Goal: Task Accomplishment & Management: Use online tool/utility

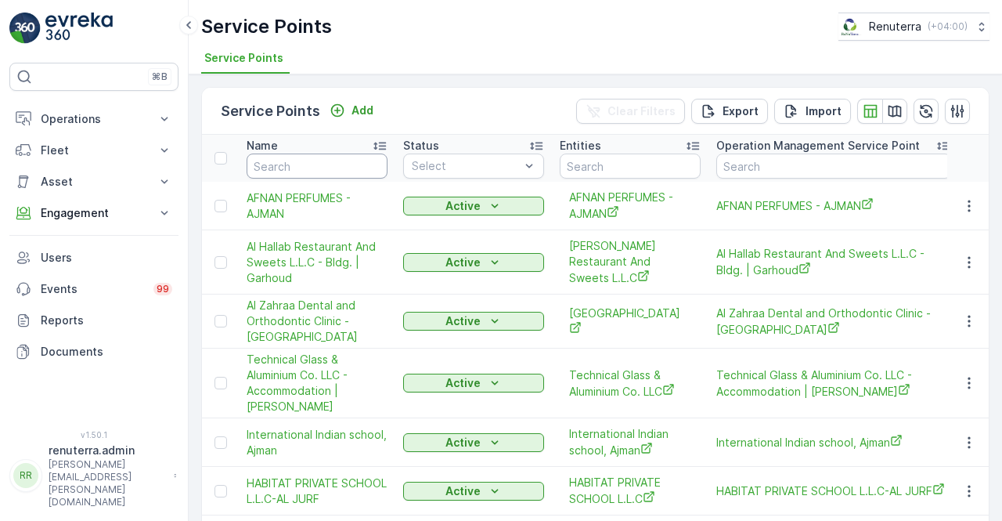
click at [304, 168] on input "text" at bounding box center [317, 165] width 141 height 25
type input "ktc"
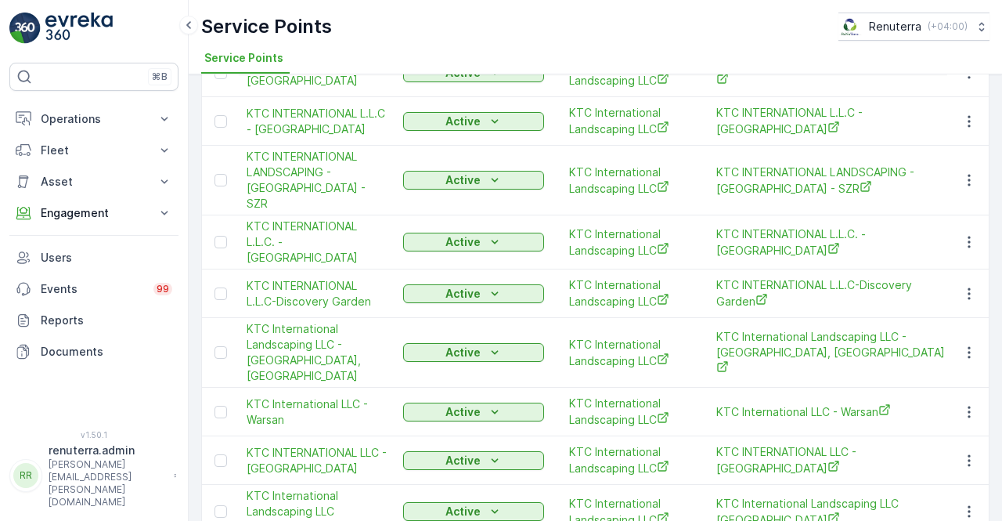
scroll to position [157, 0]
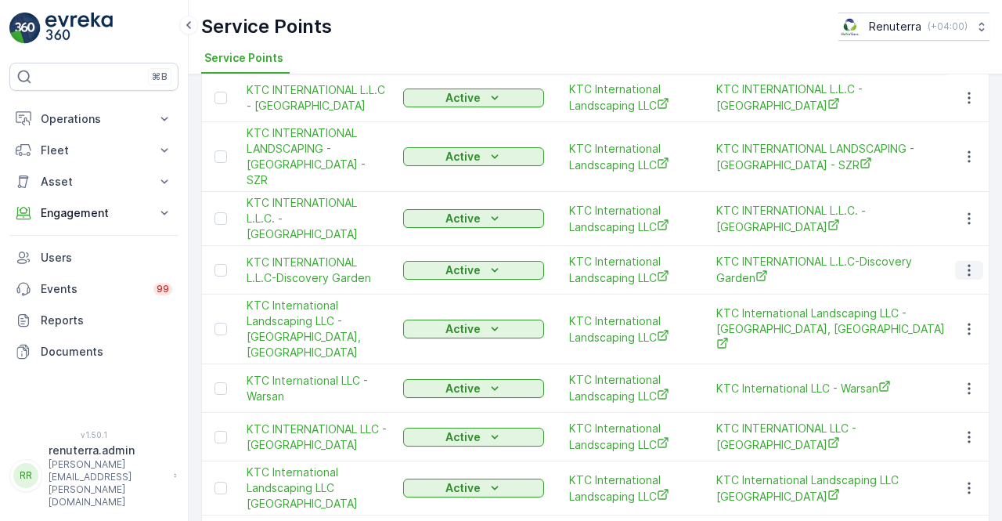
click at [961, 262] on icon "button" at bounding box center [969, 270] width 16 height 16
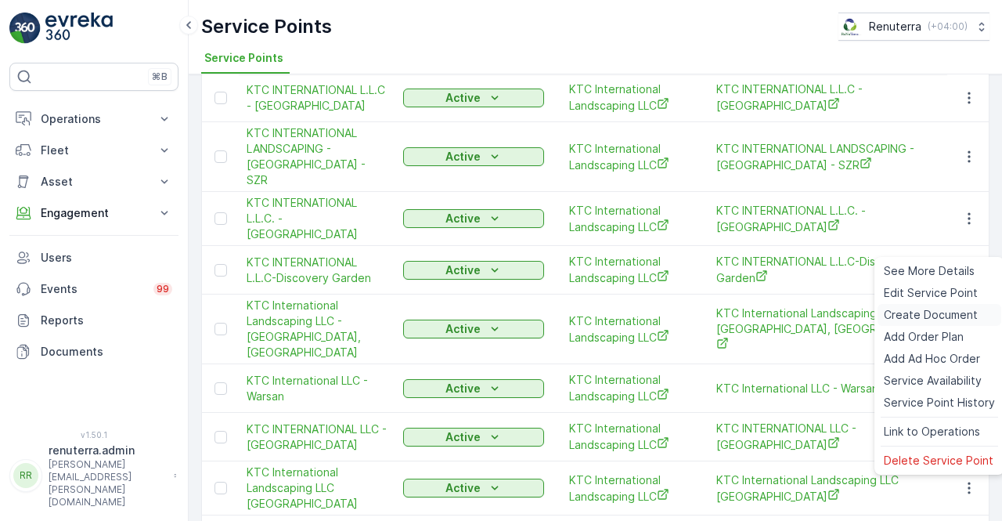
click at [900, 312] on span "Create Document" at bounding box center [931, 315] width 94 height 16
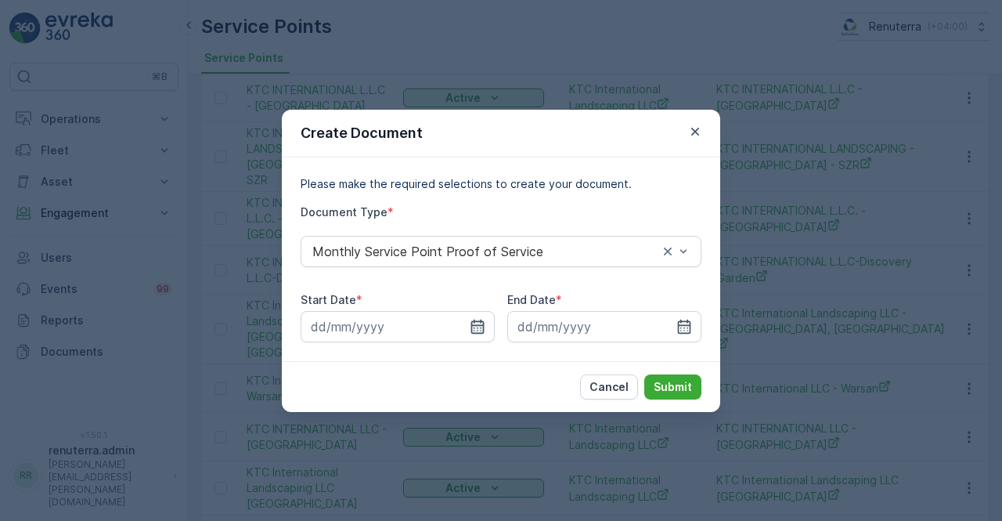
drag, startPoint x: 479, startPoint y: 325, endPoint x: 473, endPoint y: 310, distance: 16.1
click at [478, 325] on icon "button" at bounding box center [477, 326] width 13 height 14
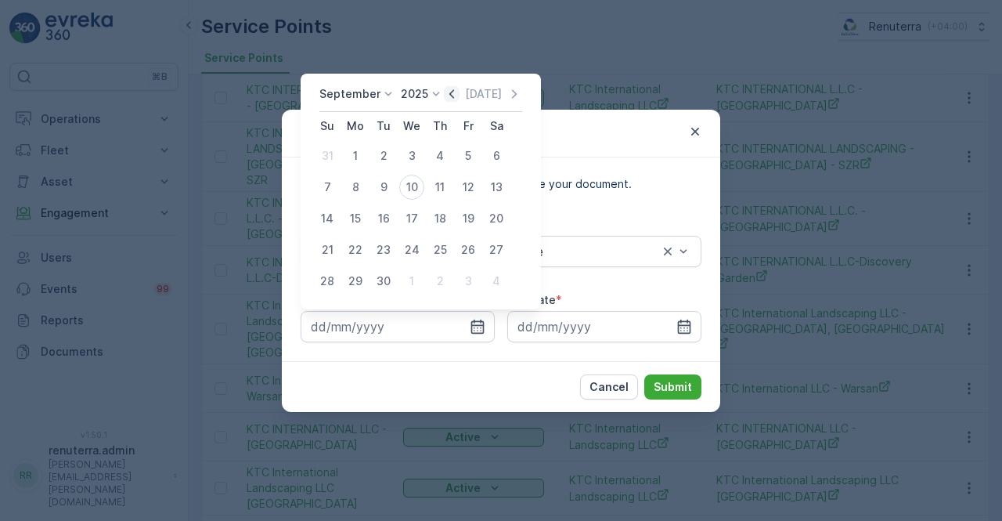
click at [453, 96] on icon "button" at bounding box center [452, 94] width 16 height 16
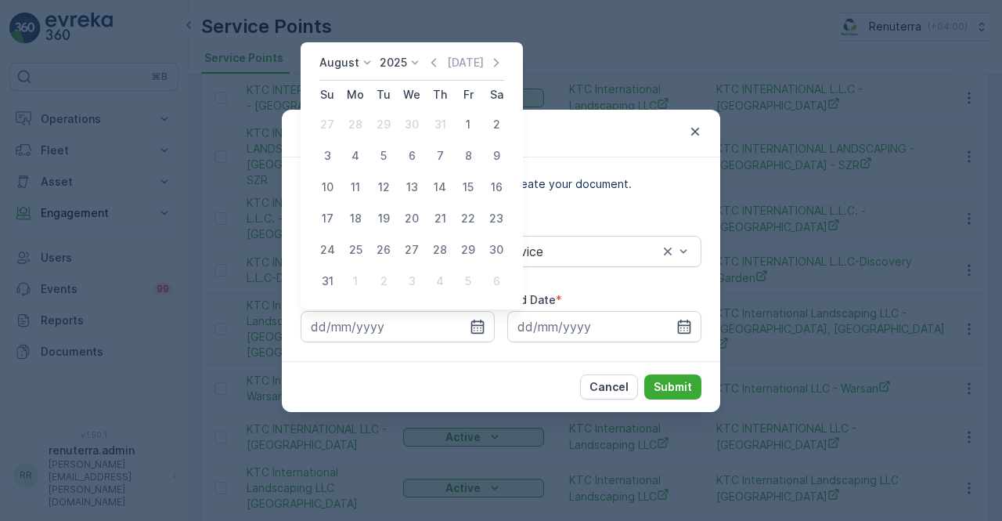
drag, startPoint x: 463, startPoint y: 121, endPoint x: 486, endPoint y: 150, distance: 36.2
click at [467, 123] on div "1" at bounding box center [468, 124] width 25 height 25
type input "01.08.2025"
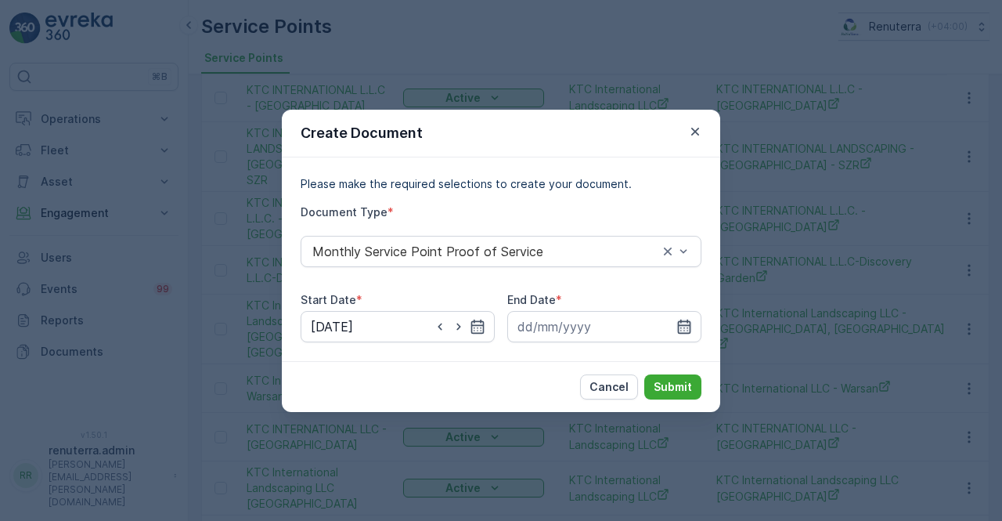
drag, startPoint x: 679, startPoint y: 332, endPoint x: 679, endPoint y: 310, distance: 21.9
click at [679, 331] on icon "button" at bounding box center [684, 326] width 13 height 14
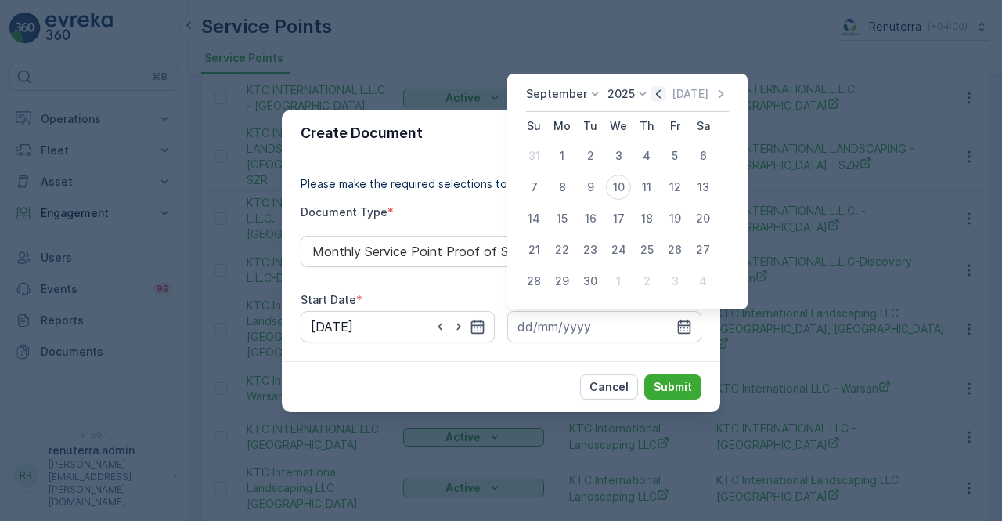
click at [654, 95] on icon "button" at bounding box center [659, 94] width 16 height 16
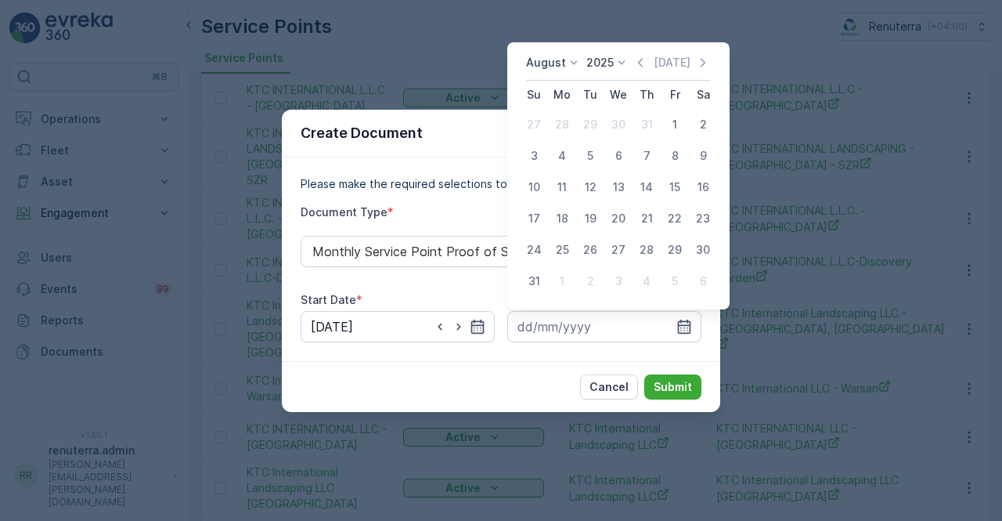
drag, startPoint x: 534, startPoint y: 288, endPoint x: 558, endPoint y: 305, distance: 29.3
click at [539, 290] on div "31" at bounding box center [533, 281] width 25 height 25
type input "31.08.2025"
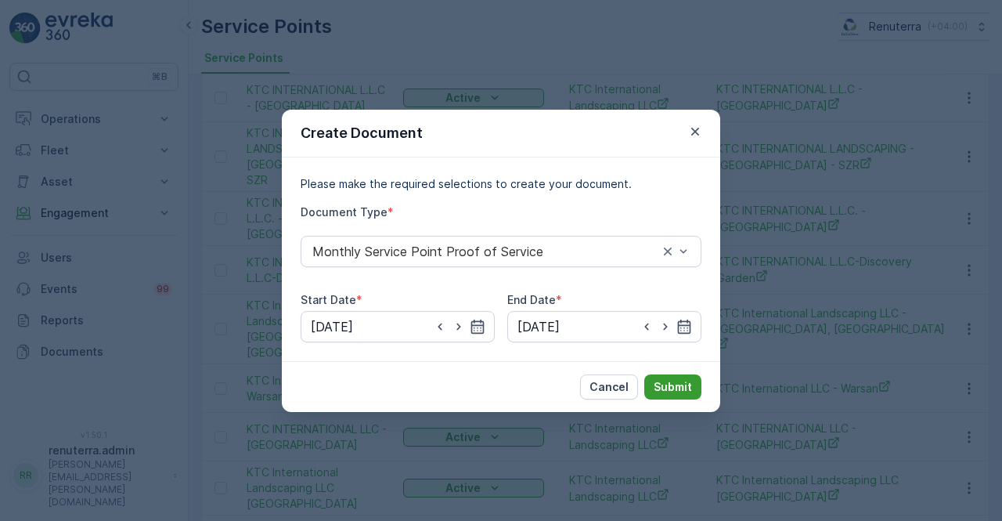
click at [665, 386] on p "Submit" at bounding box center [673, 387] width 38 height 16
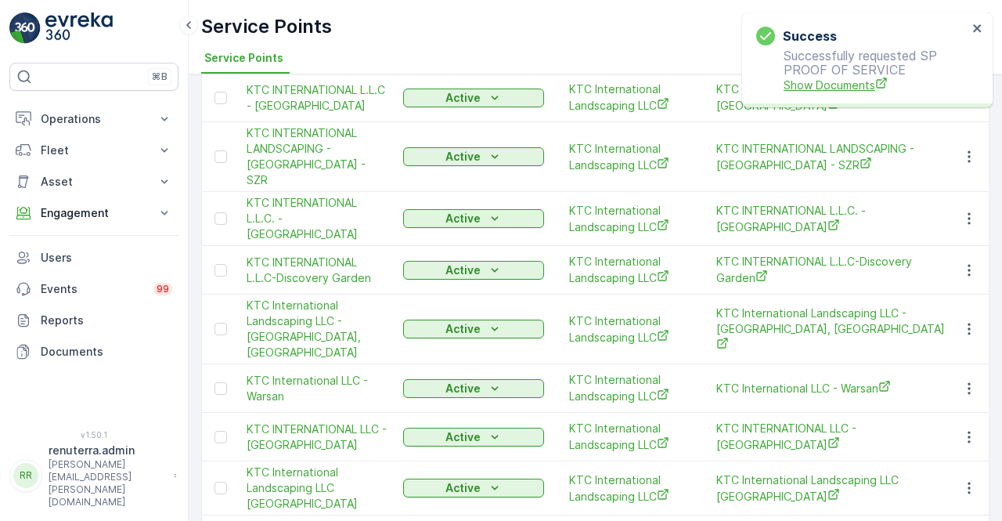
click at [824, 81] on span "Show Documents" at bounding box center [876, 85] width 184 height 16
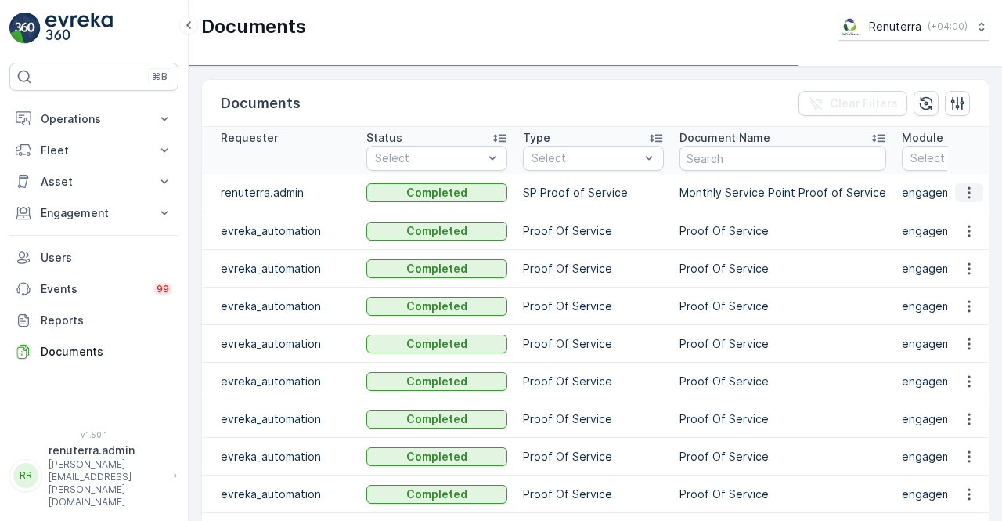
click at [966, 198] on icon "button" at bounding box center [969, 193] width 16 height 16
click at [966, 212] on td at bounding box center [968, 231] width 42 height 38
click at [971, 198] on icon "button" at bounding box center [969, 193] width 16 height 16
click at [963, 211] on span "See Details" at bounding box center [965, 215] width 60 height 16
